Goal: Check status: Check status

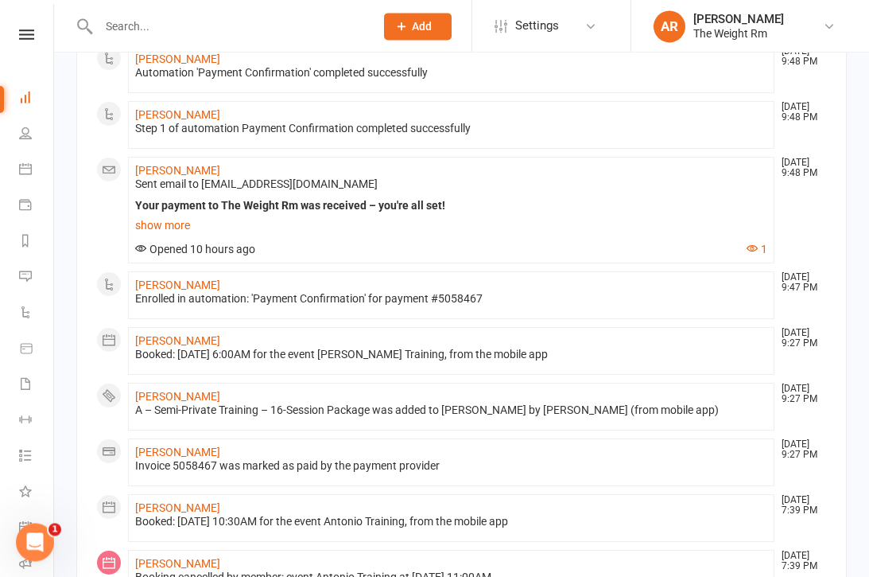
scroll to position [1000, 0]
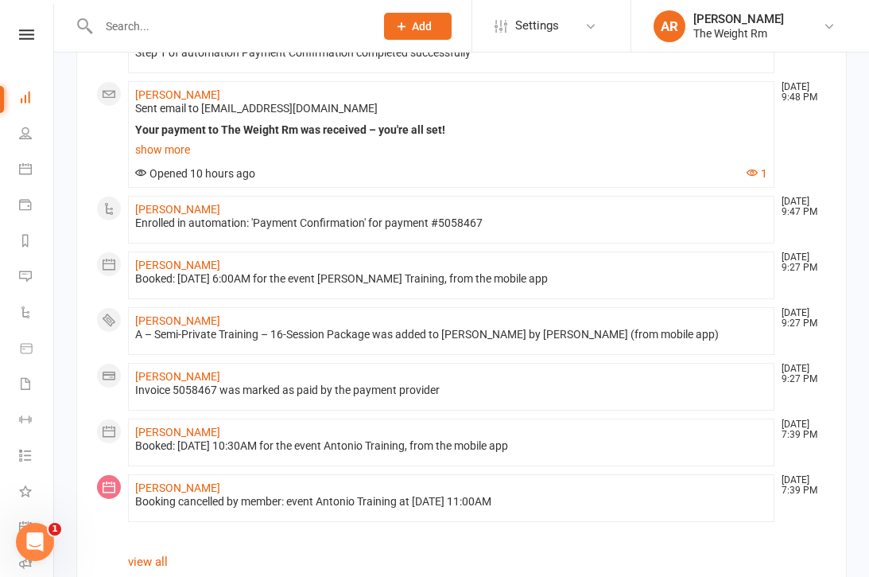
click at [29, 165] on icon at bounding box center [25, 168] width 13 height 13
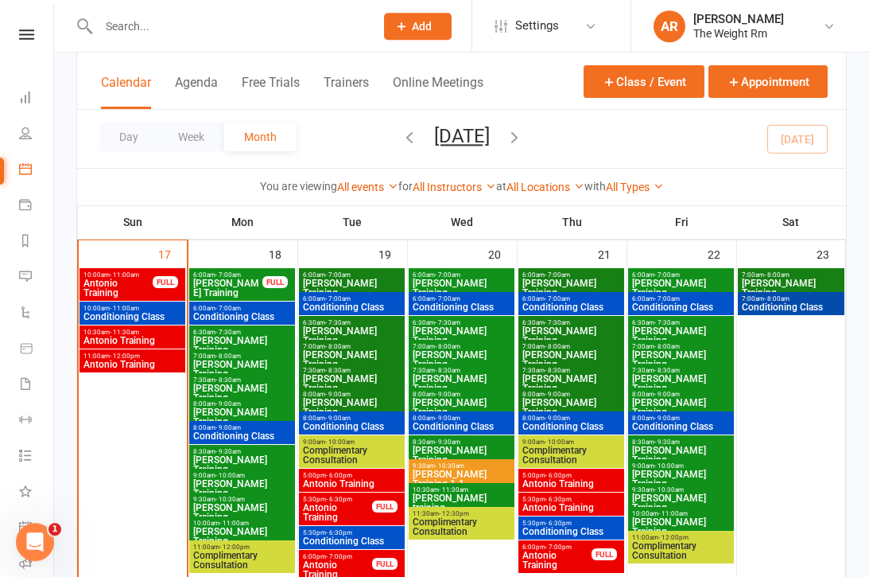
click at [134, 288] on span "Antonio Training" at bounding box center [118, 287] width 71 height 19
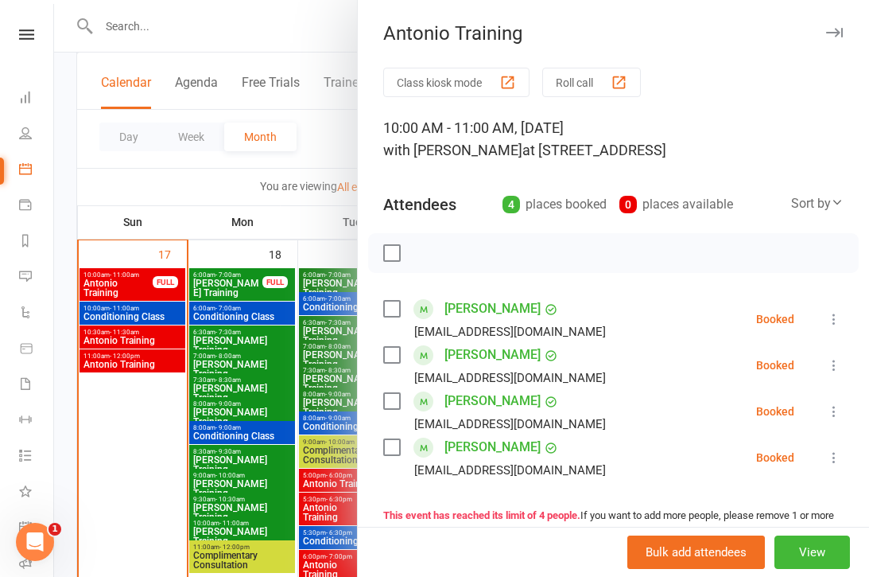
click at [140, 333] on div at bounding box center [461, 288] width 815 height 577
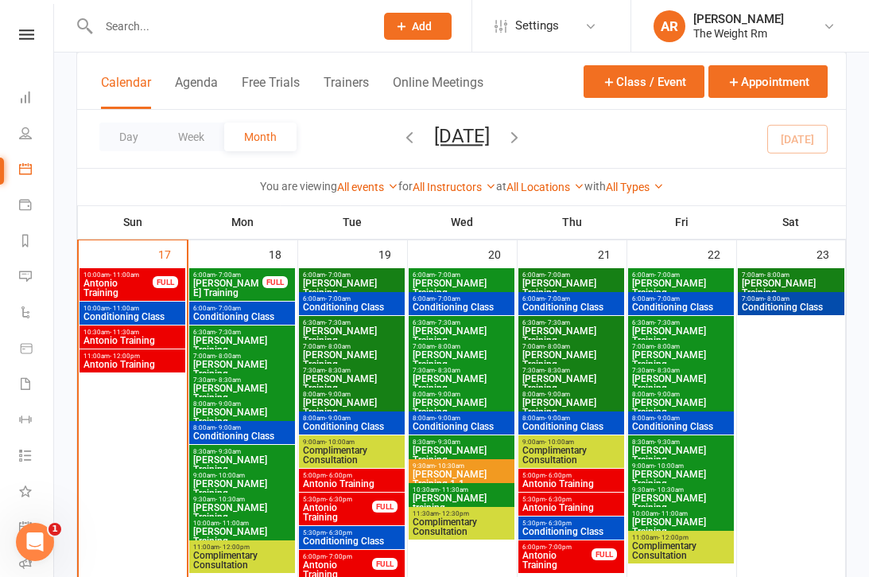
click at [149, 340] on span "Antonio Training" at bounding box center [132, 341] width 99 height 10
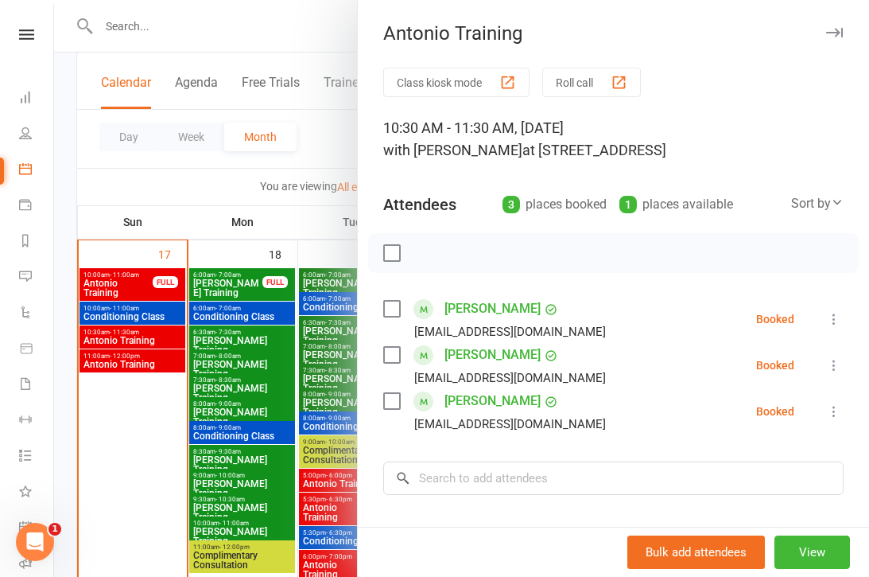
click at [145, 345] on div at bounding box center [461, 288] width 815 height 577
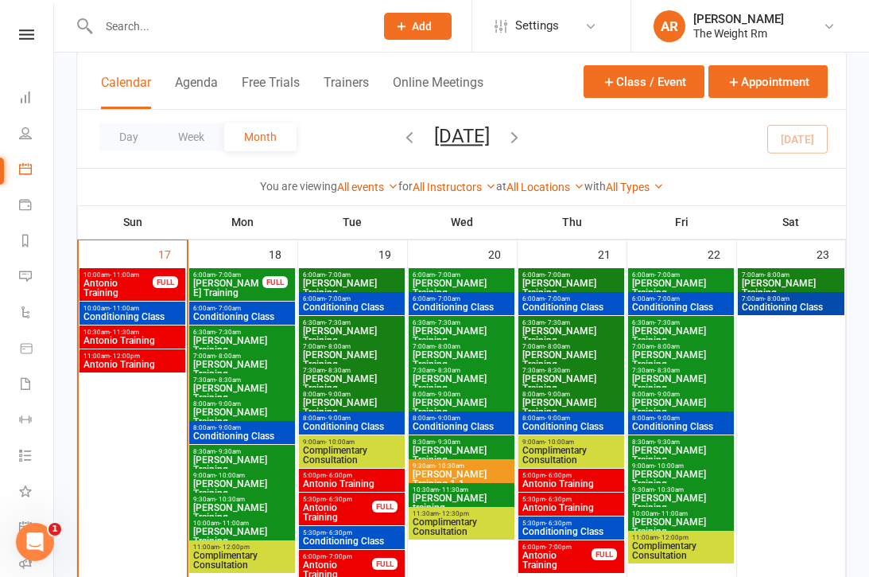
click at [145, 360] on span "Antonio Training" at bounding box center [132, 365] width 99 height 10
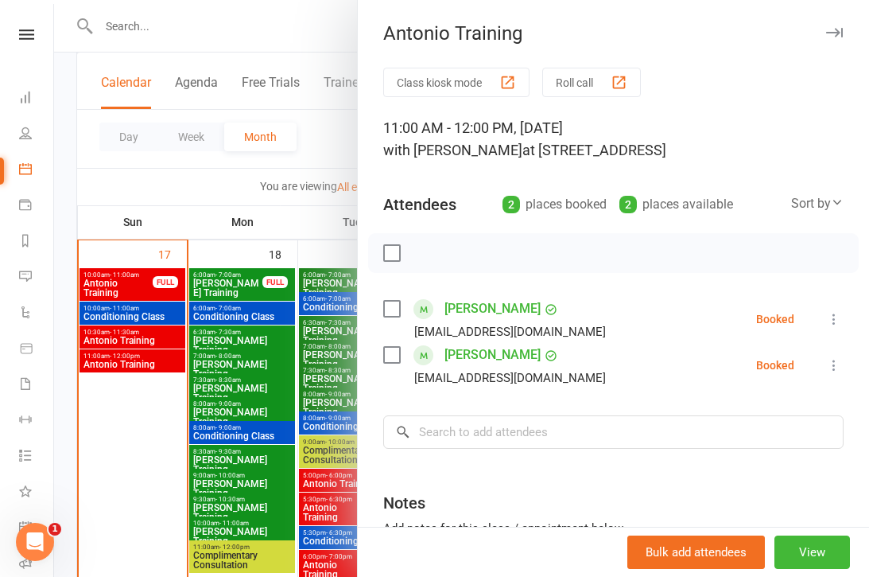
click at [234, 391] on div at bounding box center [461, 288] width 815 height 577
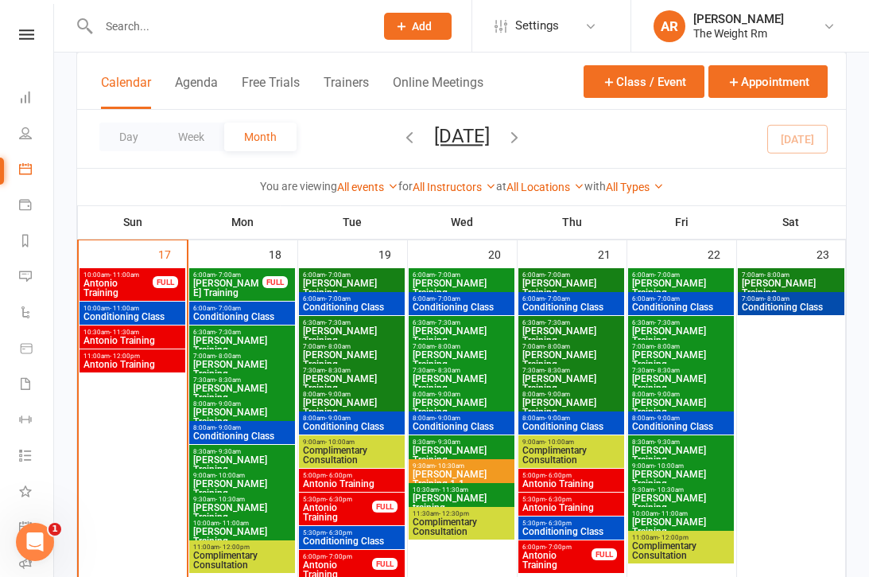
click at [357, 483] on span "Antonio Training" at bounding box center [351, 484] width 99 height 10
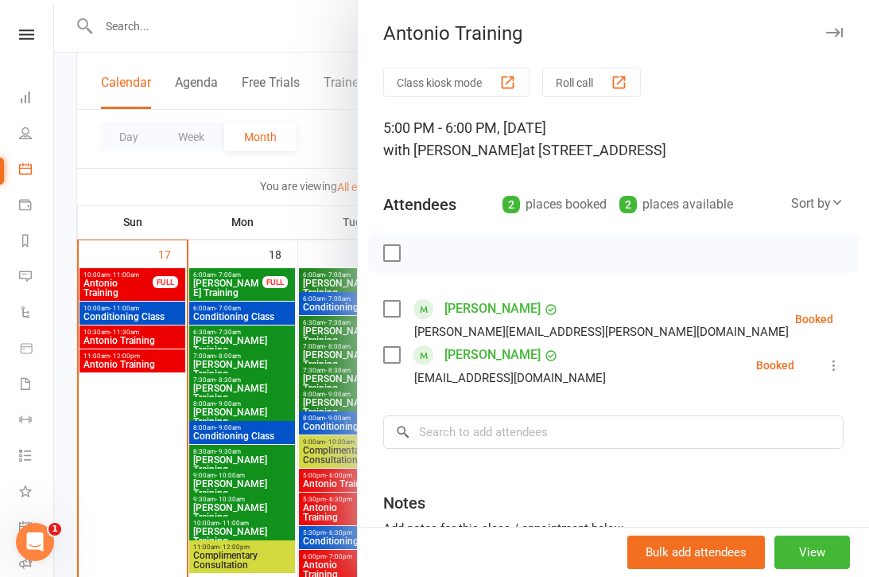
click at [308, 508] on div at bounding box center [461, 288] width 815 height 577
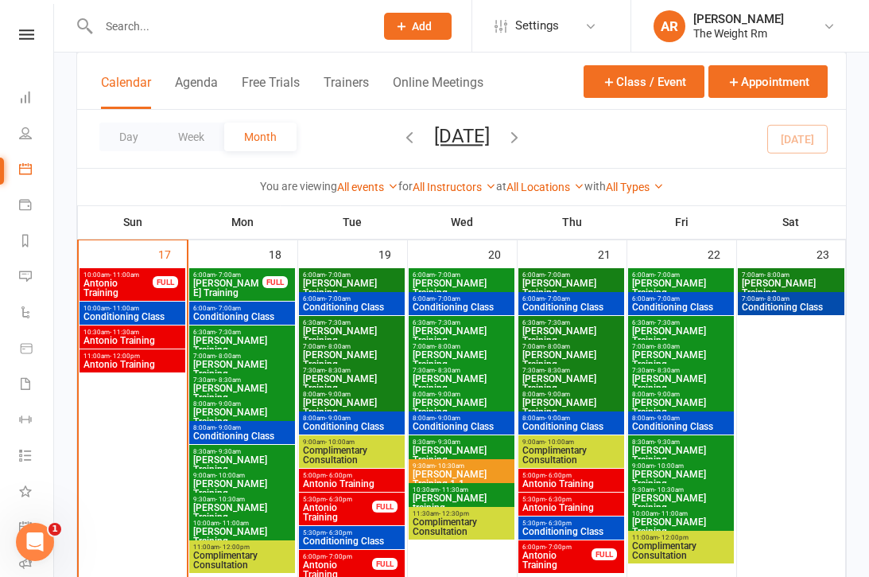
click at [336, 503] on span "Antonio Training" at bounding box center [337, 512] width 71 height 19
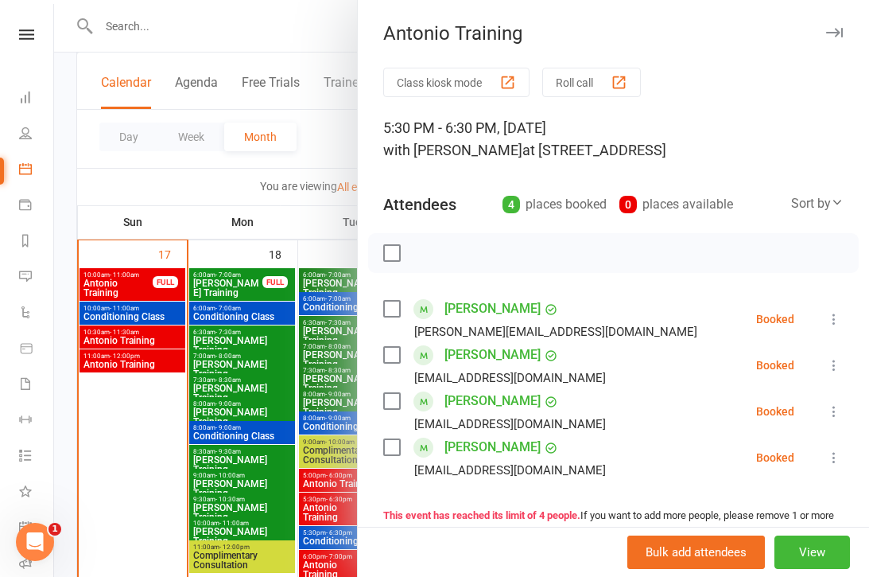
click at [323, 535] on div at bounding box center [461, 288] width 815 height 577
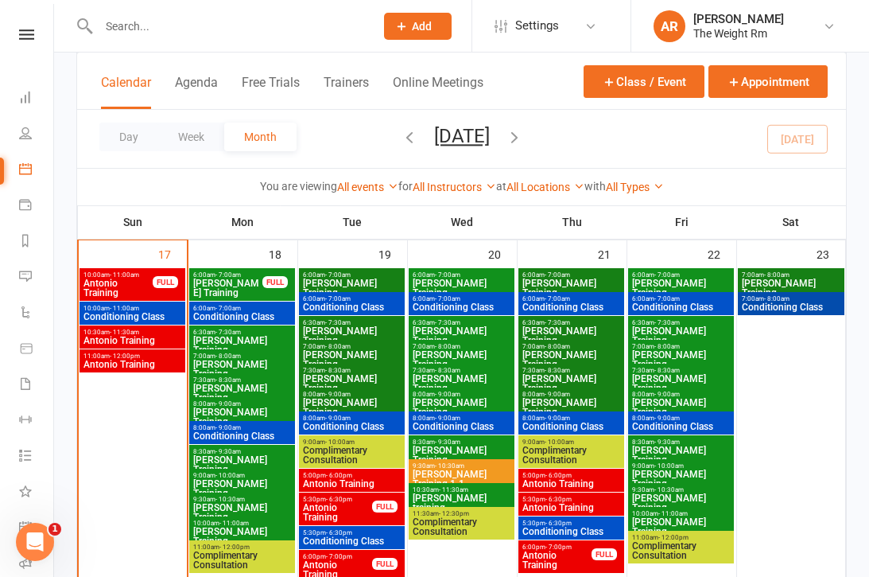
click at [340, 538] on span "Conditioning Class" at bounding box center [351, 541] width 99 height 10
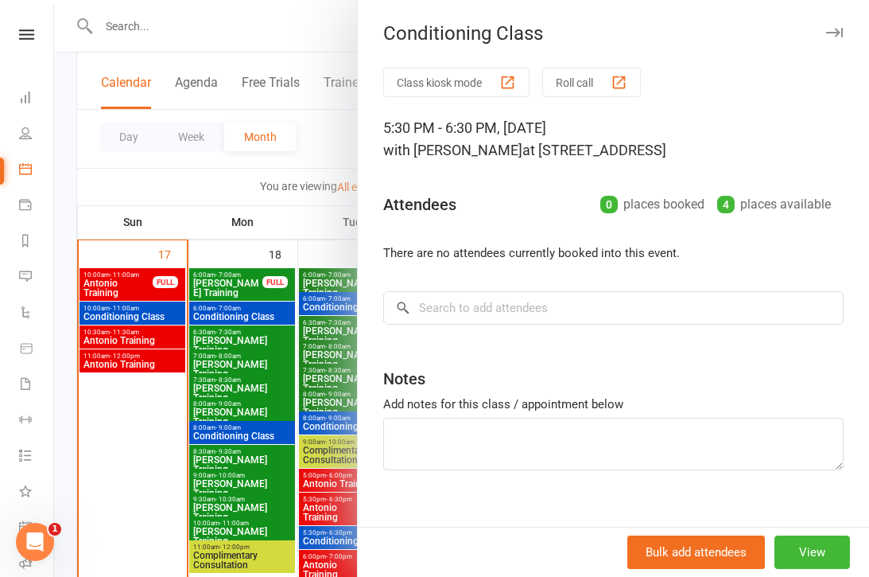
click at [329, 566] on div at bounding box center [461, 288] width 815 height 577
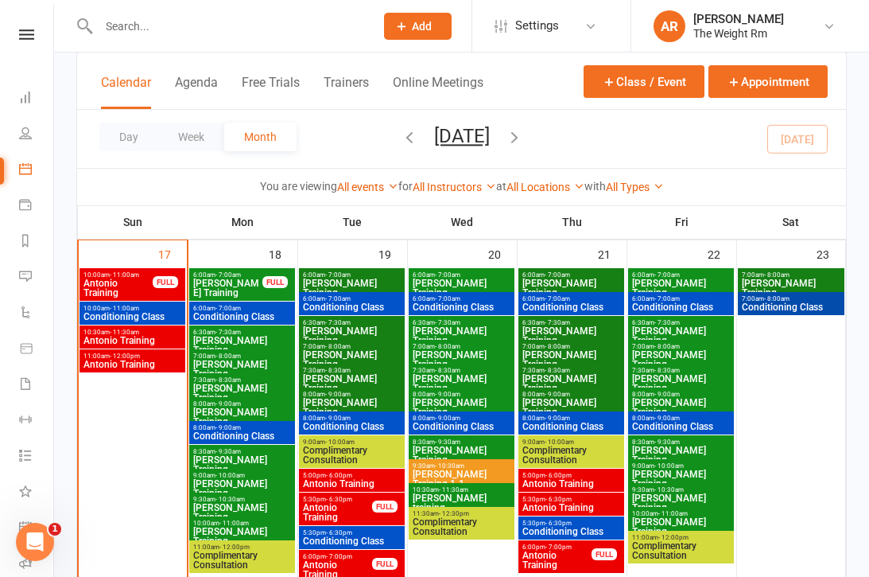
click at [333, 570] on span "Antonio Training" at bounding box center [337, 569] width 71 height 19
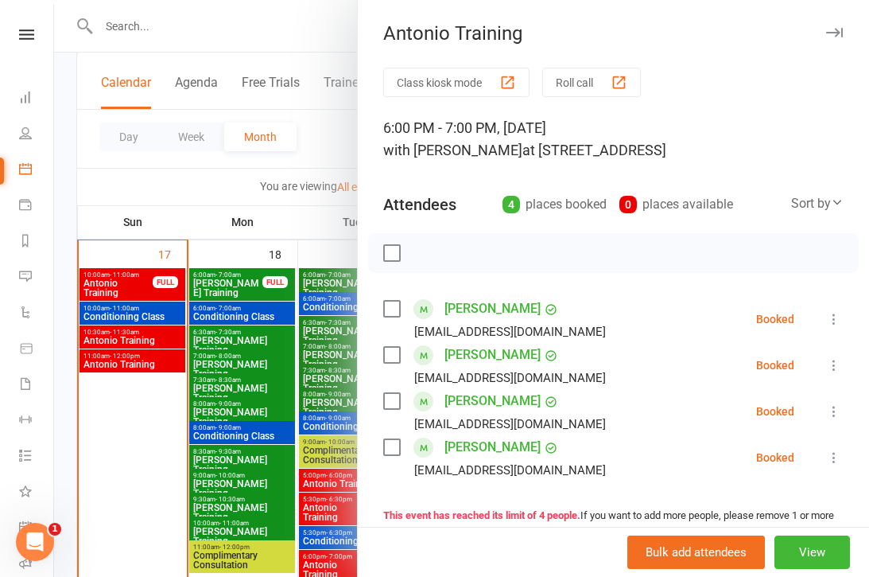
click at [317, 529] on div at bounding box center [461, 288] width 815 height 577
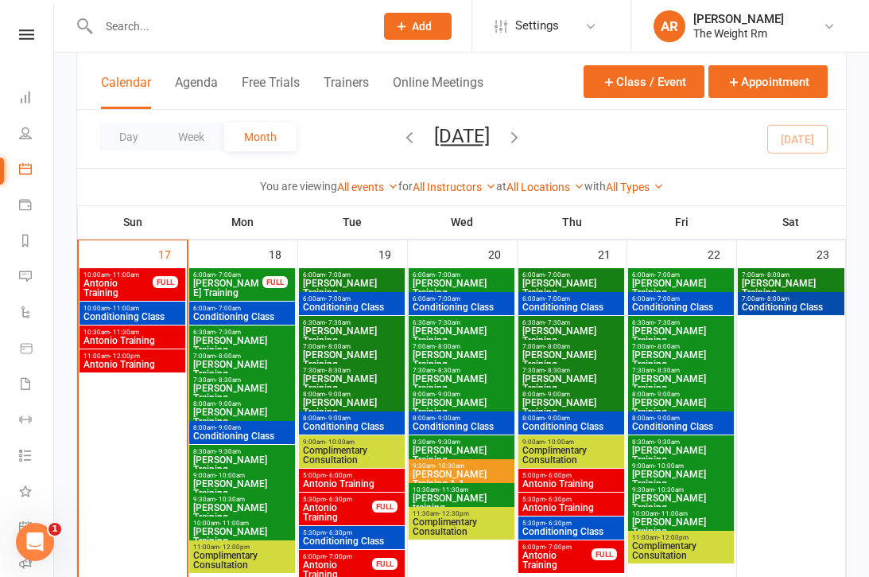
click at [334, 480] on span "Antonio Training" at bounding box center [351, 484] width 99 height 10
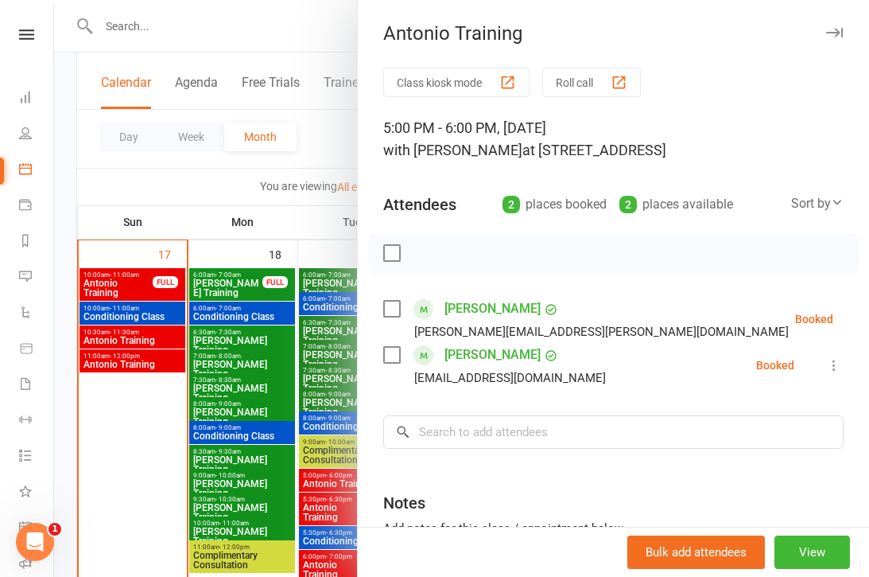
click at [321, 489] on div at bounding box center [461, 288] width 815 height 577
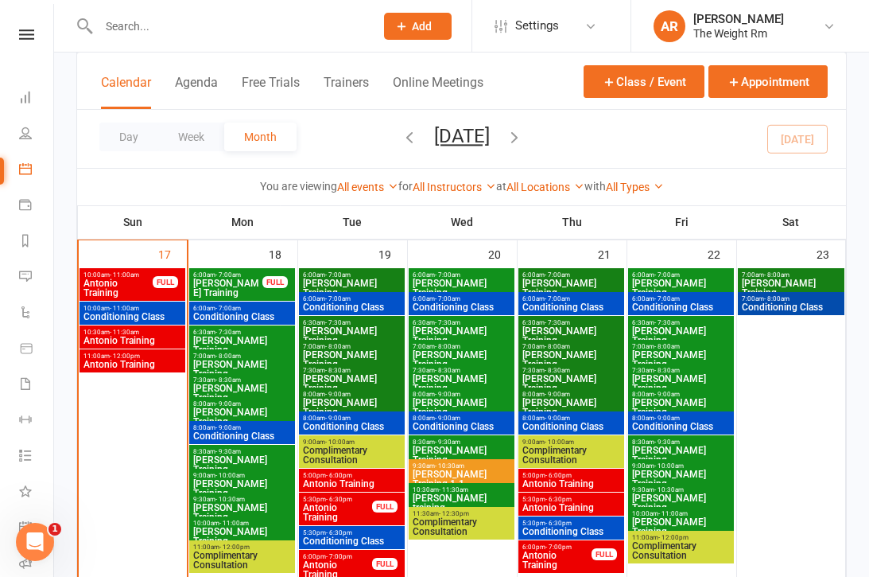
click at [556, 480] on span "Antonio Training" at bounding box center [571, 484] width 99 height 10
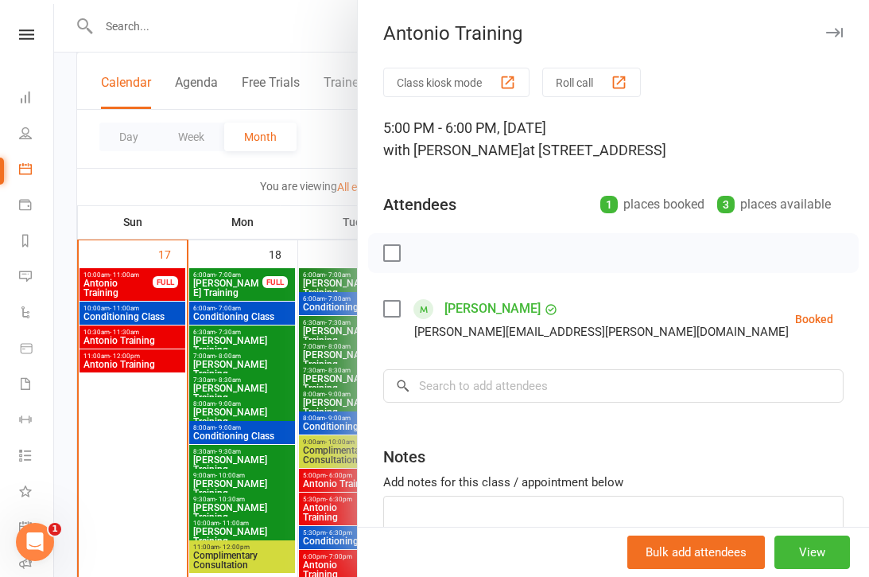
click at [324, 486] on div at bounding box center [461, 288] width 815 height 577
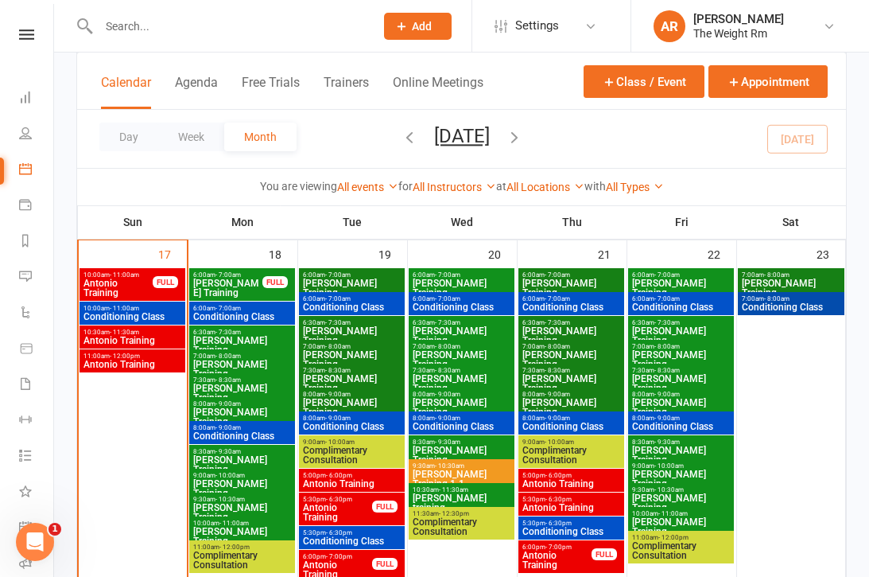
click at [569, 506] on span "Antonio Training" at bounding box center [571, 508] width 99 height 10
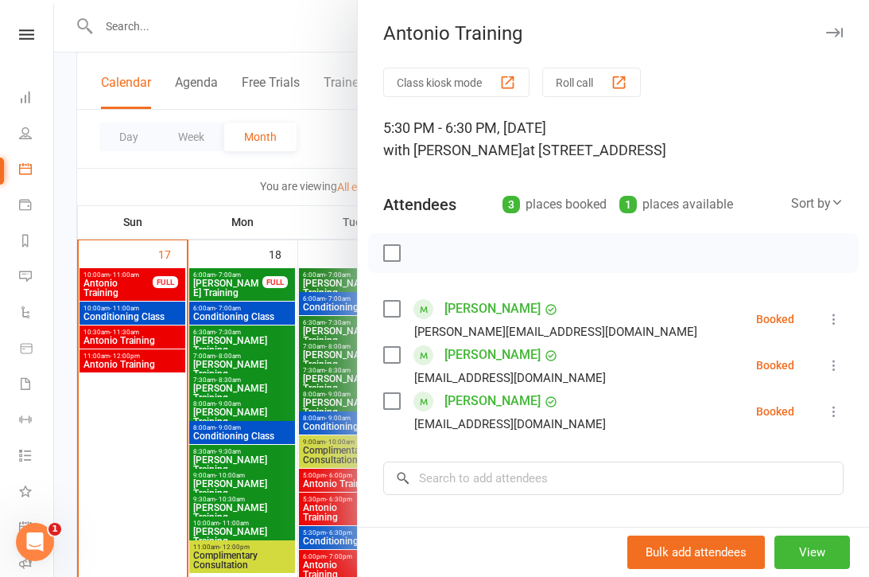
click at [312, 516] on div at bounding box center [461, 288] width 815 height 577
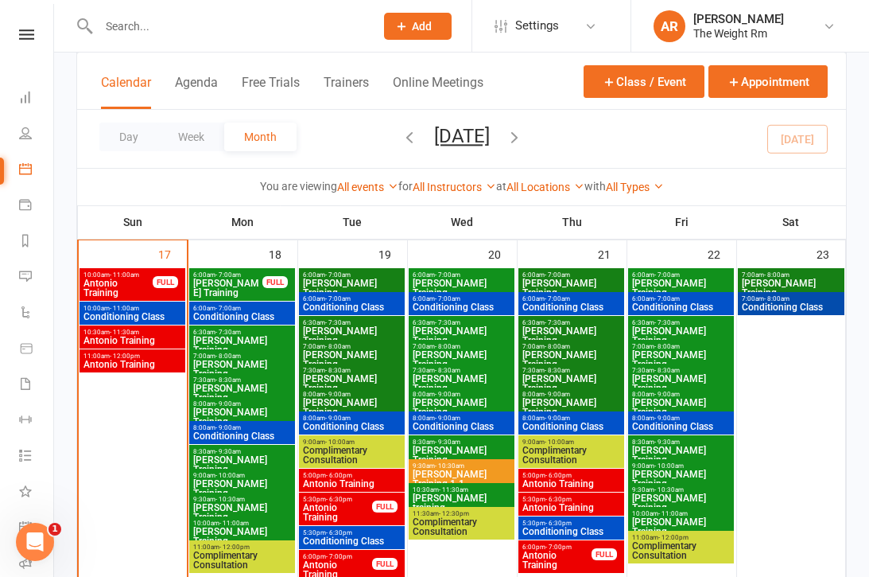
click at [581, 534] on span "Conditioning Class" at bounding box center [571, 532] width 99 height 10
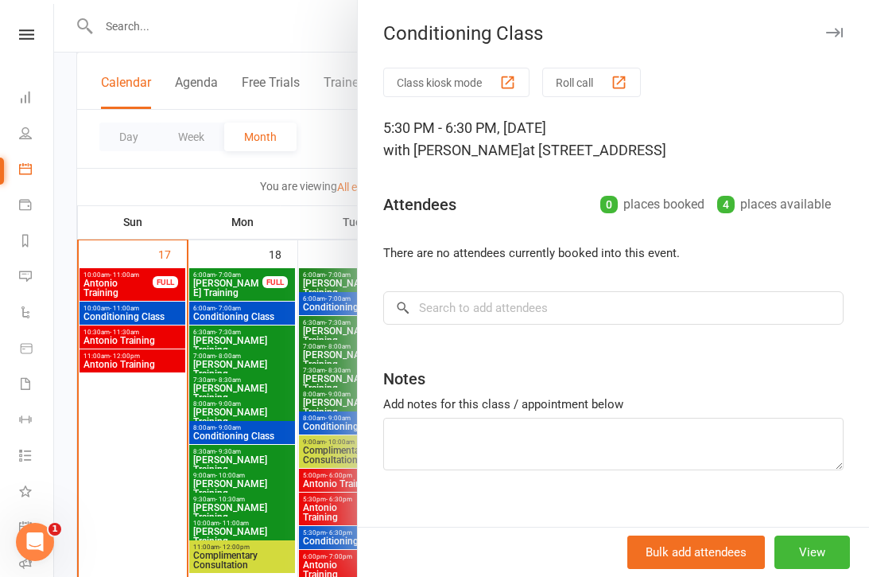
click at [309, 506] on div at bounding box center [461, 288] width 815 height 577
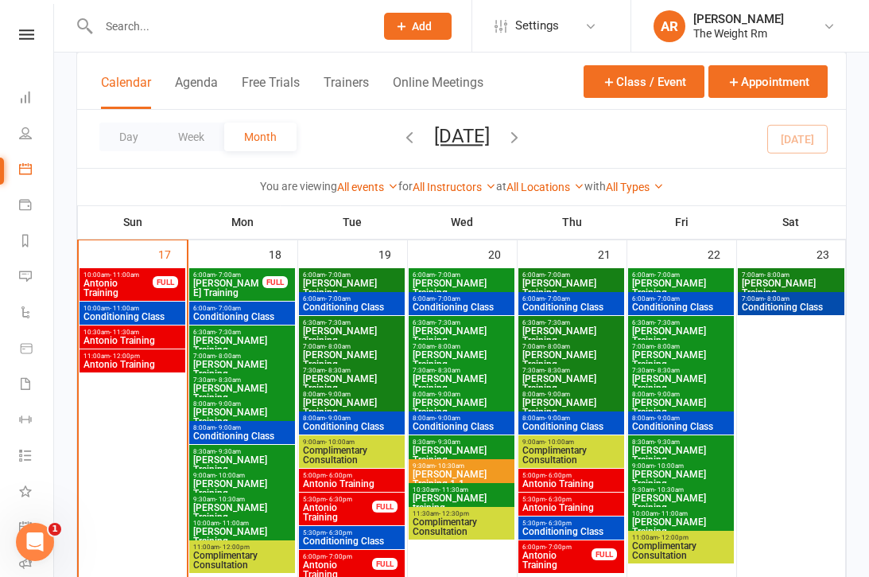
click at [557, 550] on span "- 7:00pm" at bounding box center [559, 546] width 26 height 7
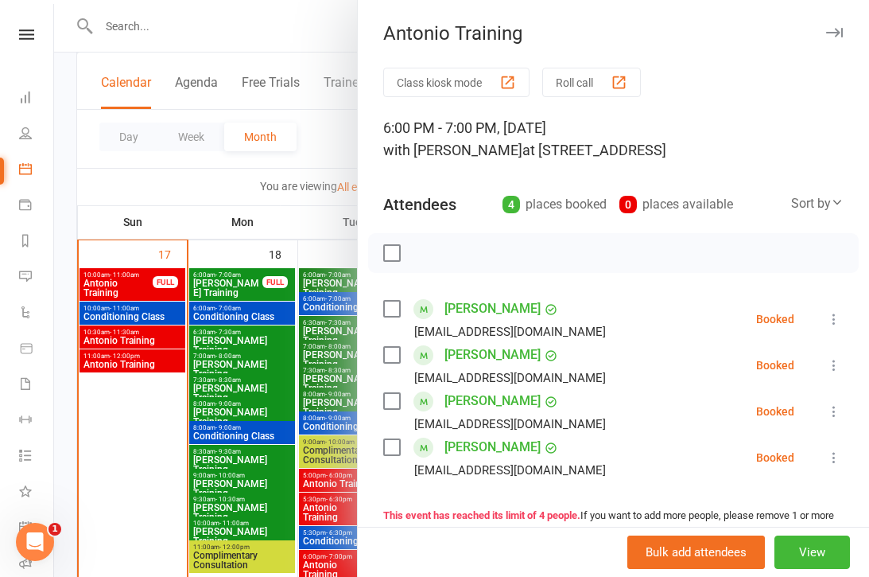
click at [315, 498] on div at bounding box center [461, 288] width 815 height 577
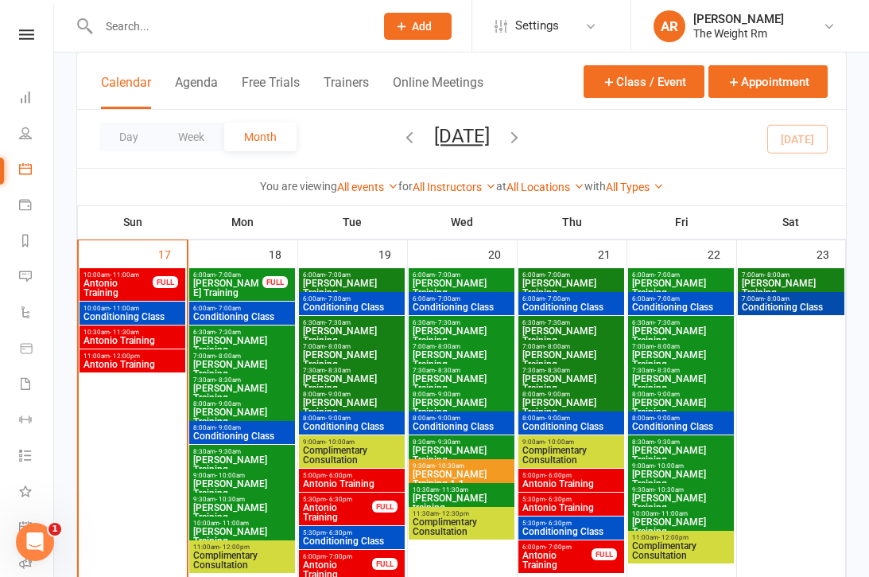
click at [327, 479] on span "Antonio Training" at bounding box center [351, 484] width 99 height 10
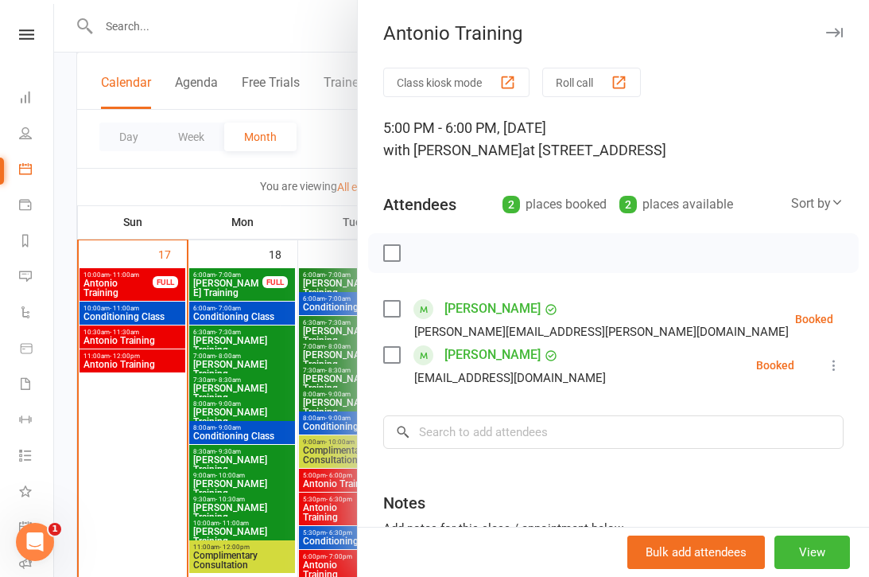
click at [322, 501] on div at bounding box center [461, 288] width 815 height 577
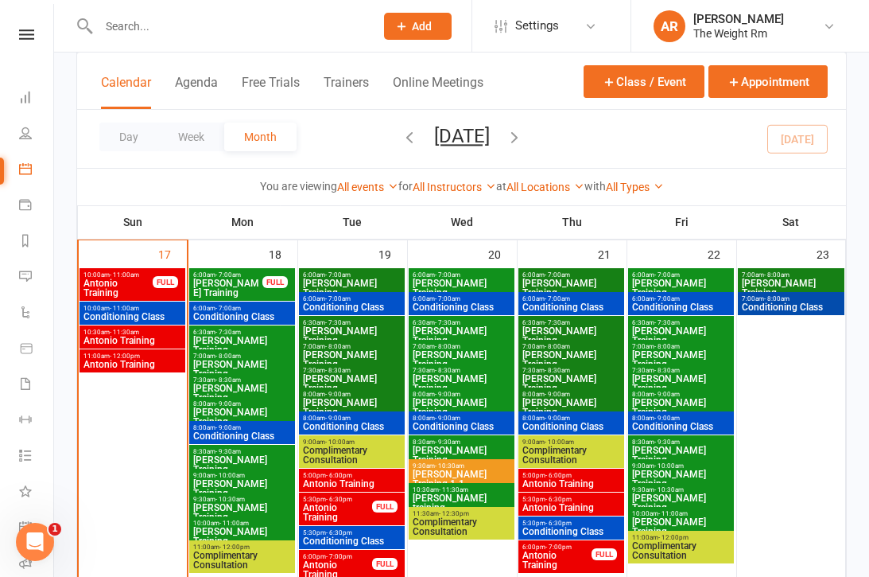
click at [243, 319] on span "Conditioning Class" at bounding box center [242, 317] width 99 height 10
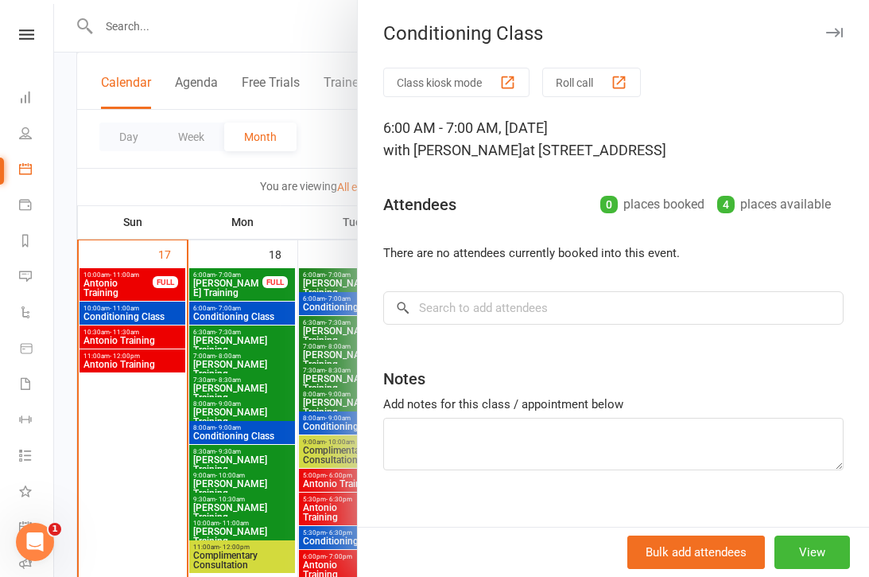
click at [226, 355] on div at bounding box center [461, 288] width 815 height 577
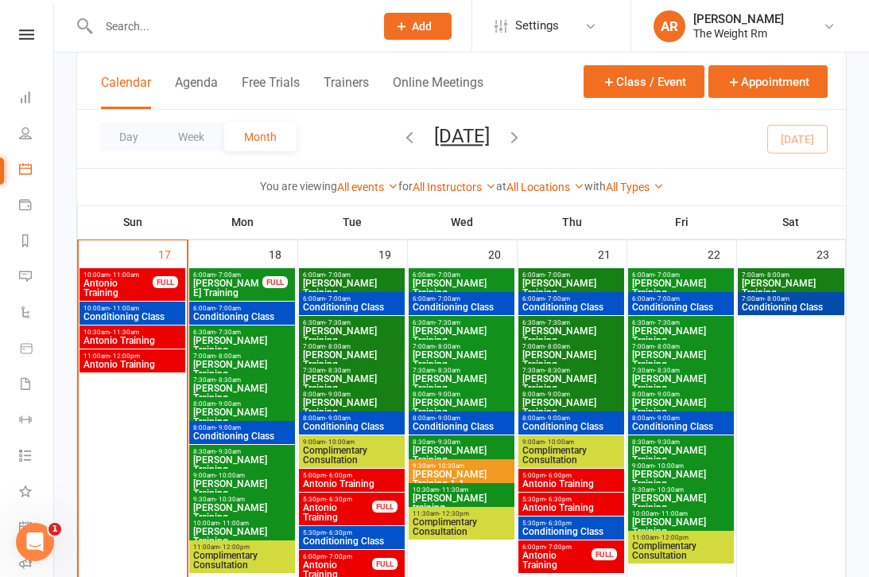
click at [251, 340] on span "[PERSON_NAME] Training" at bounding box center [242, 345] width 99 height 19
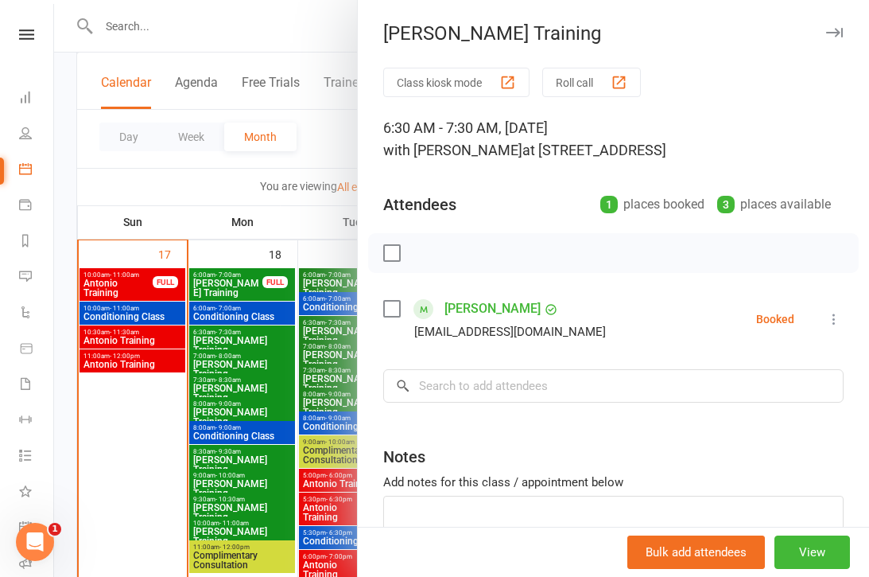
click at [249, 370] on div at bounding box center [461, 288] width 815 height 577
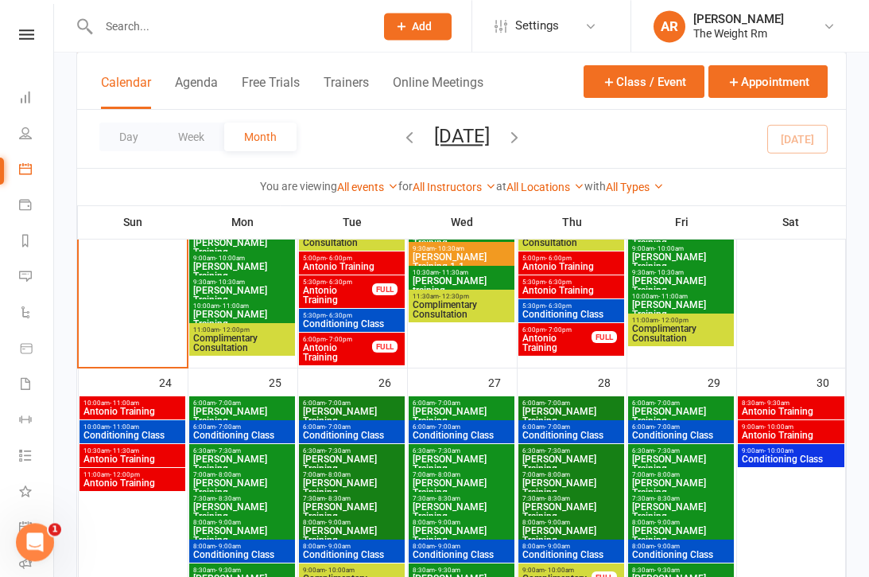
click at [165, 398] on div "10:00am - 11:00am Antonio Training" at bounding box center [133, 407] width 106 height 23
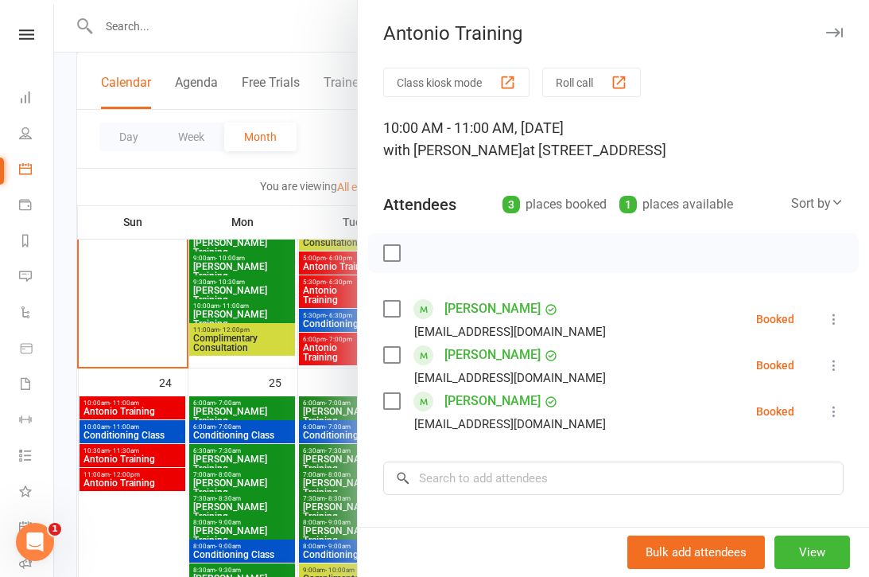
click at [144, 465] on div at bounding box center [461, 288] width 815 height 577
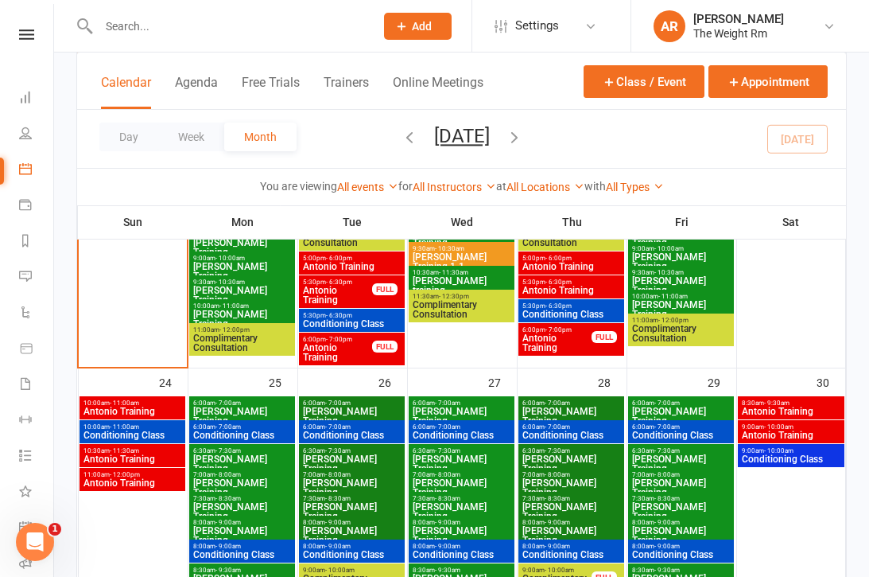
click at [147, 457] on span "Antonio Training" at bounding box center [132, 459] width 99 height 10
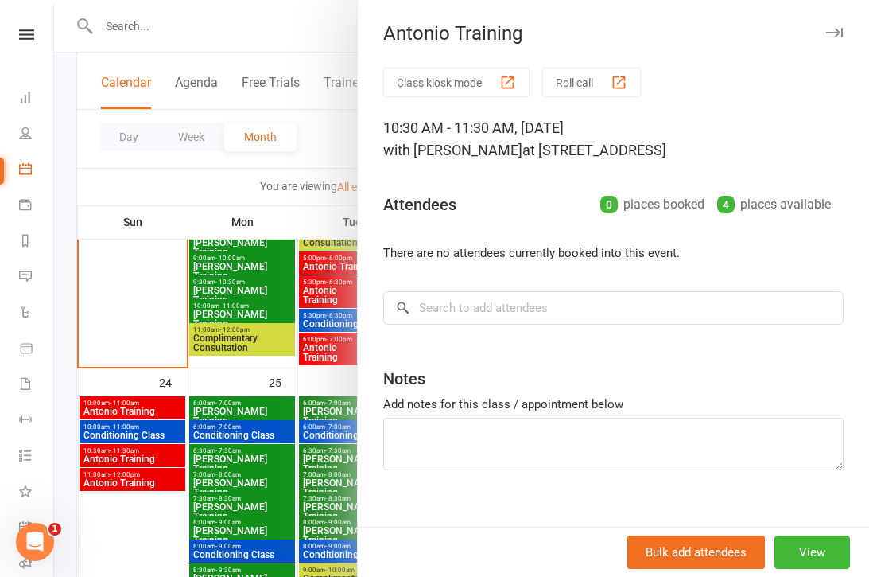
click at [145, 461] on div at bounding box center [461, 288] width 815 height 577
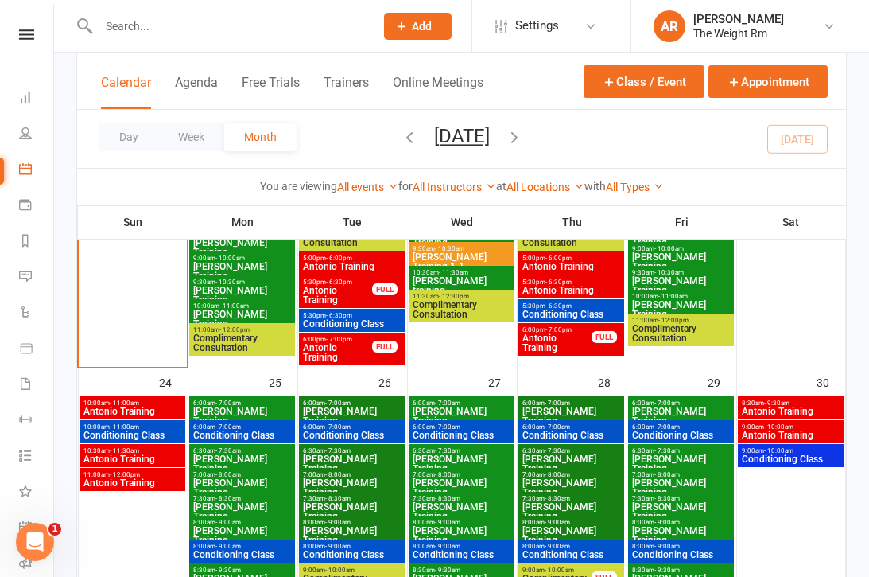
click at [148, 478] on span "Antonio Training" at bounding box center [132, 483] width 99 height 10
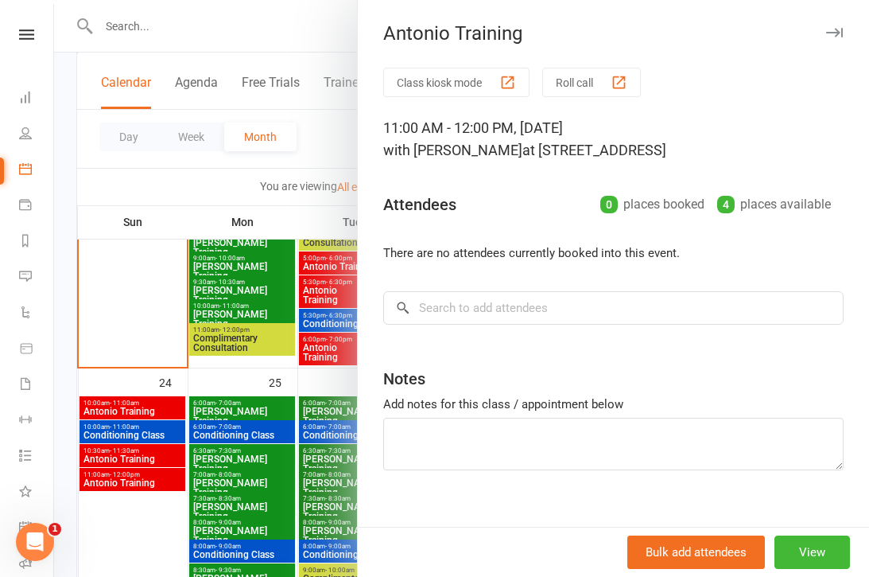
click at [154, 476] on div at bounding box center [461, 288] width 815 height 577
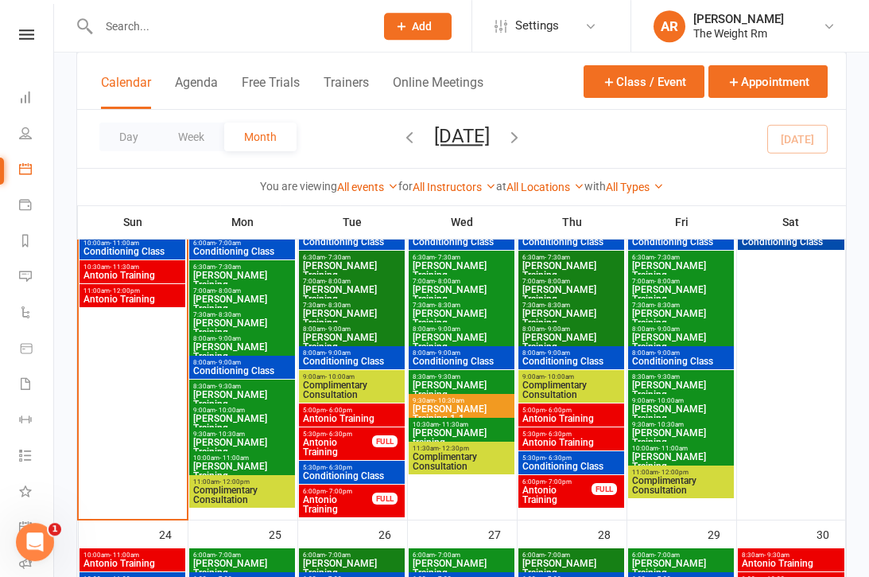
scroll to position [1117, 0]
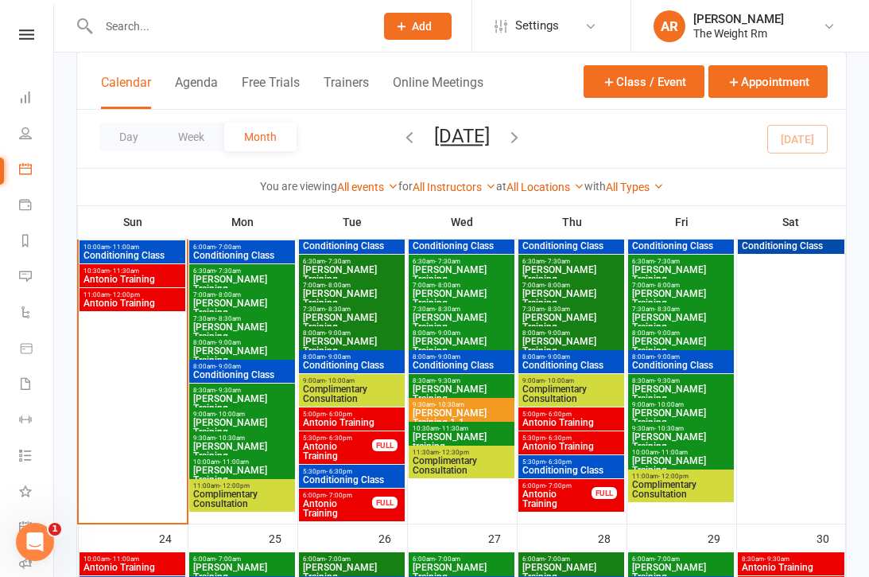
click at [33, 530] on link "General attendance" at bounding box center [37, 529] width 36 height 36
